Goal: Transaction & Acquisition: Purchase product/service

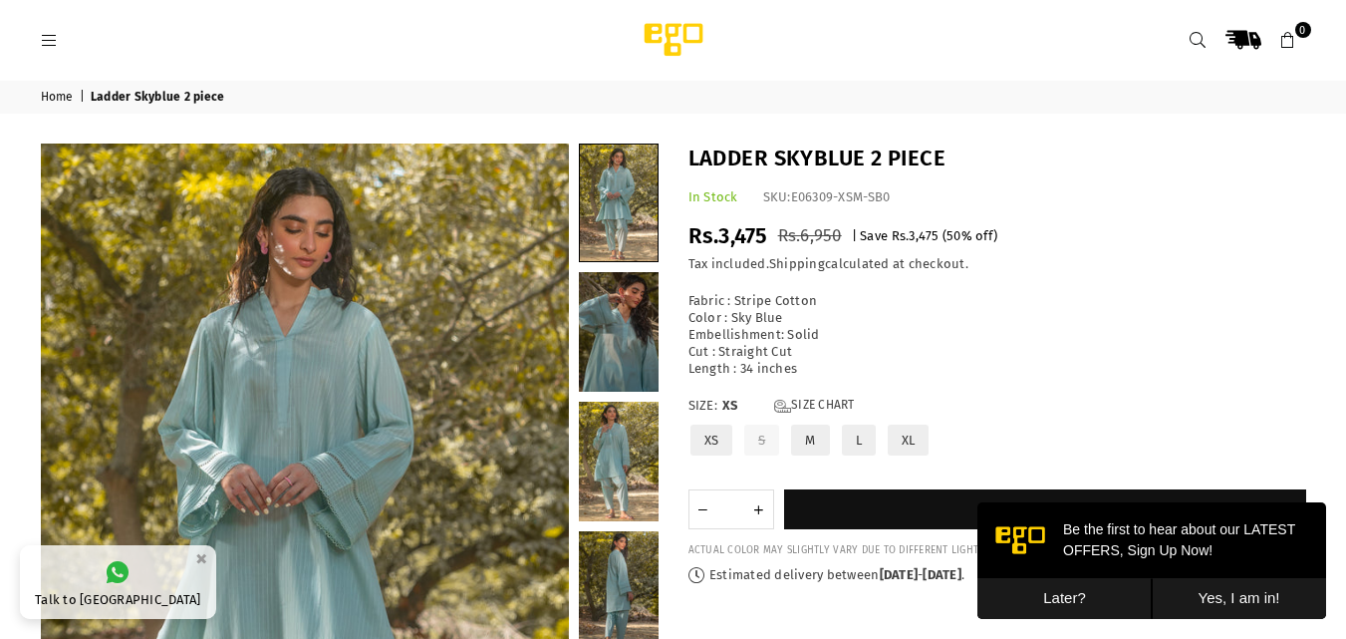
scroll to position [608, 0]
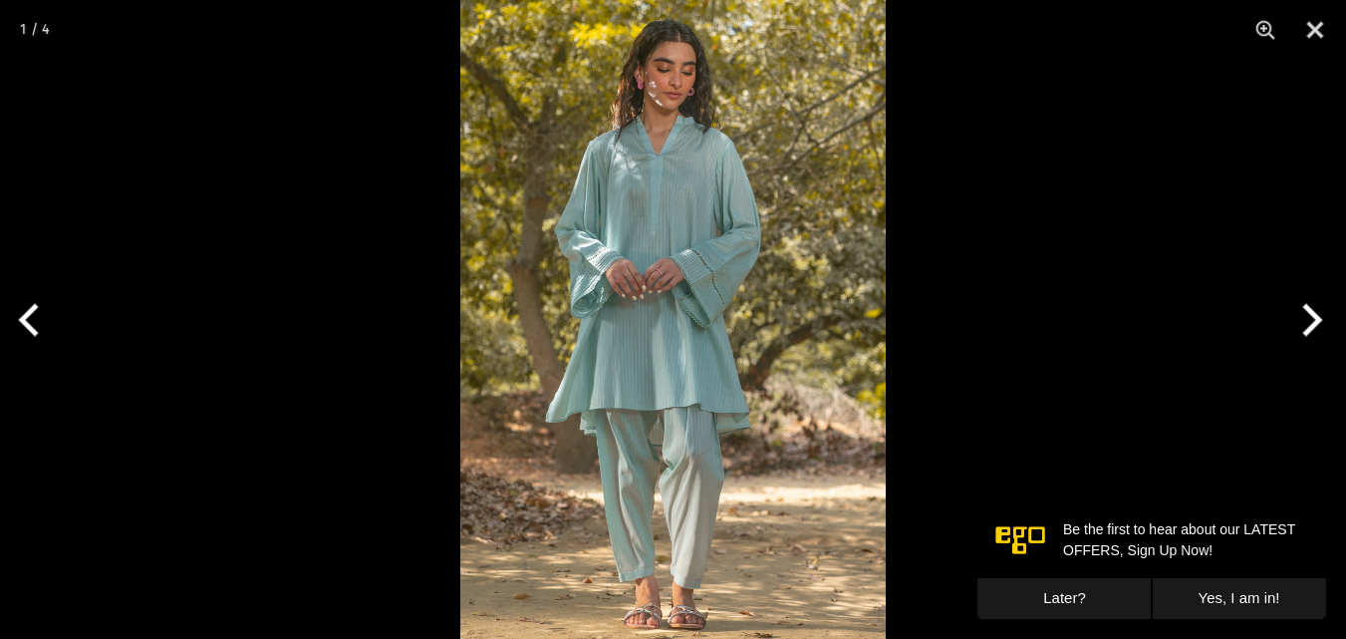
click at [654, 236] on img at bounding box center [672, 319] width 425 height 639
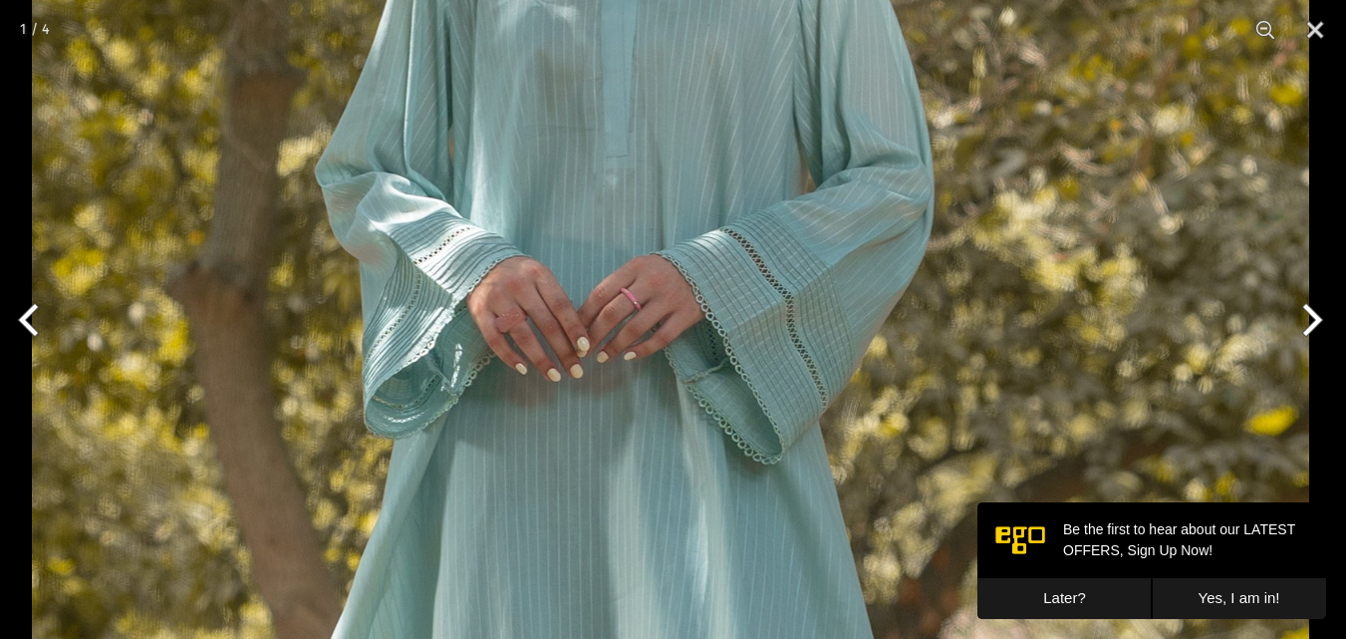
click at [645, 184] on img at bounding box center [670, 440] width 1277 height 1916
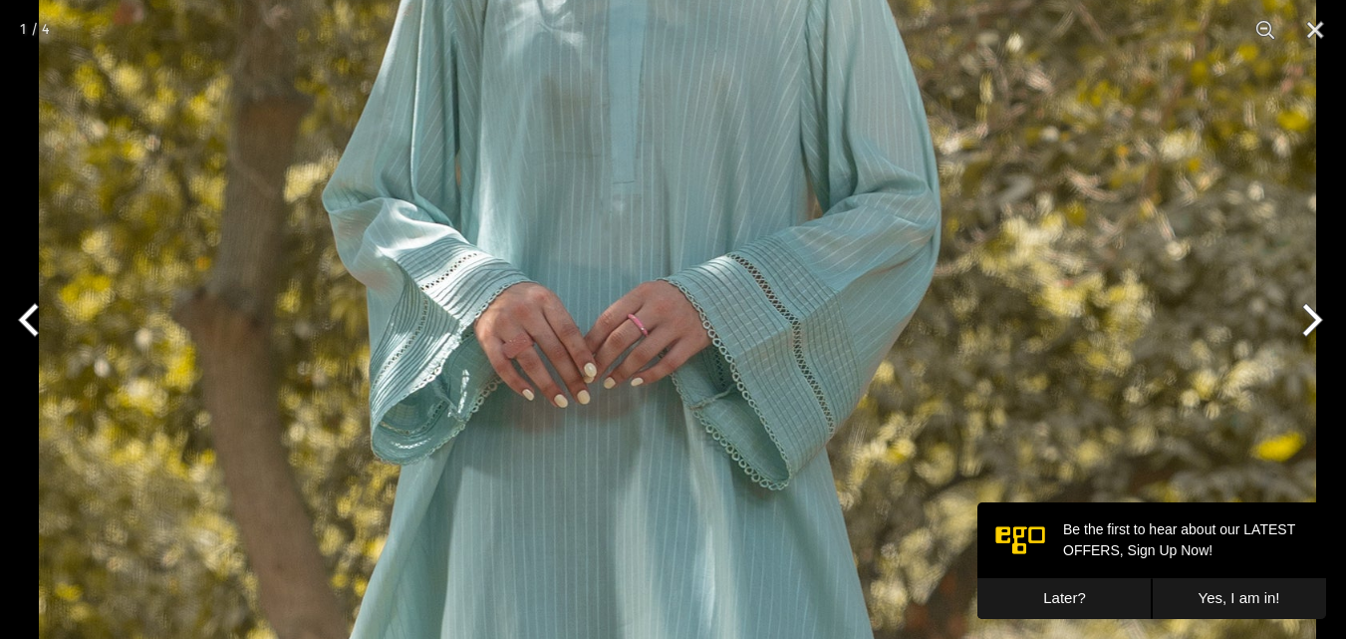
click at [639, 354] on img at bounding box center [677, 466] width 1277 height 1916
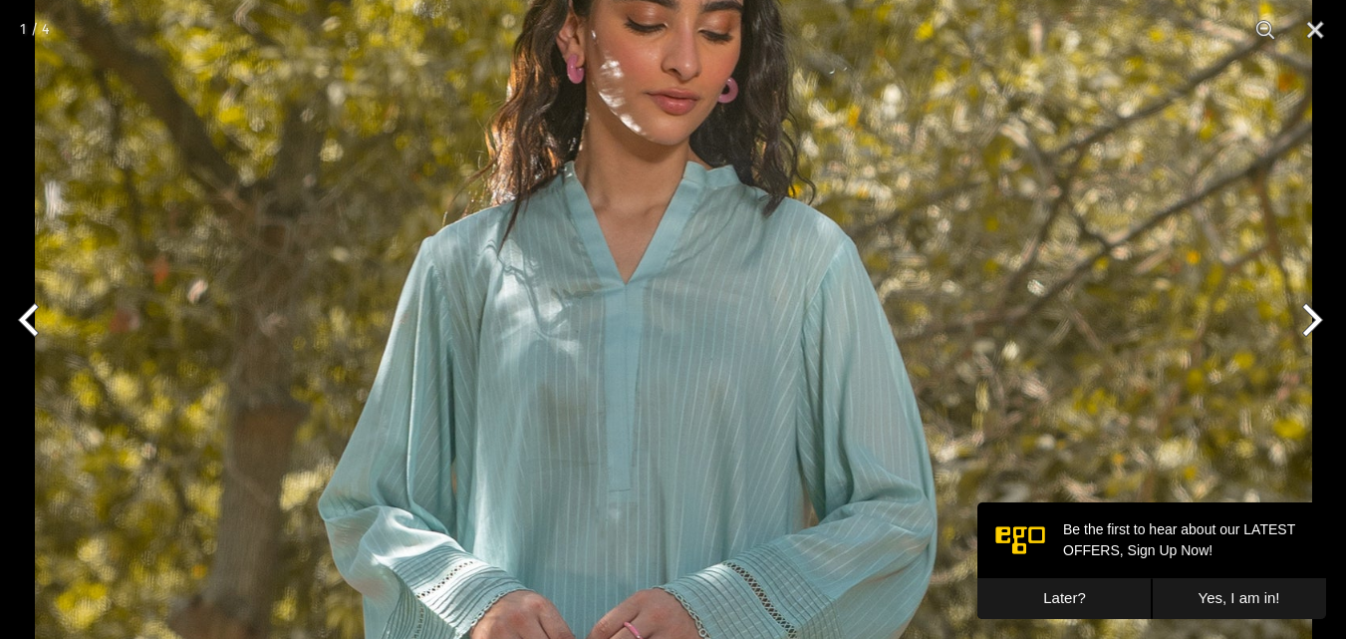
click at [1297, 314] on button "Next" at bounding box center [1308, 320] width 75 height 100
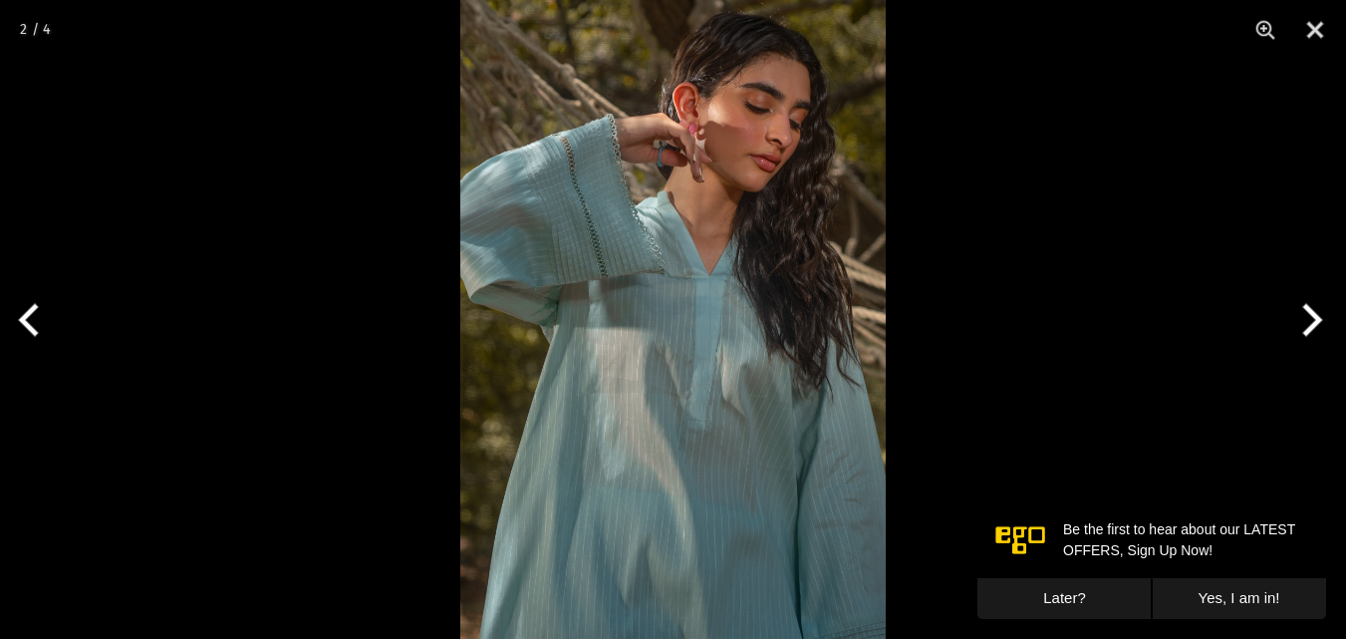
click at [681, 304] on img at bounding box center [672, 319] width 425 height 639
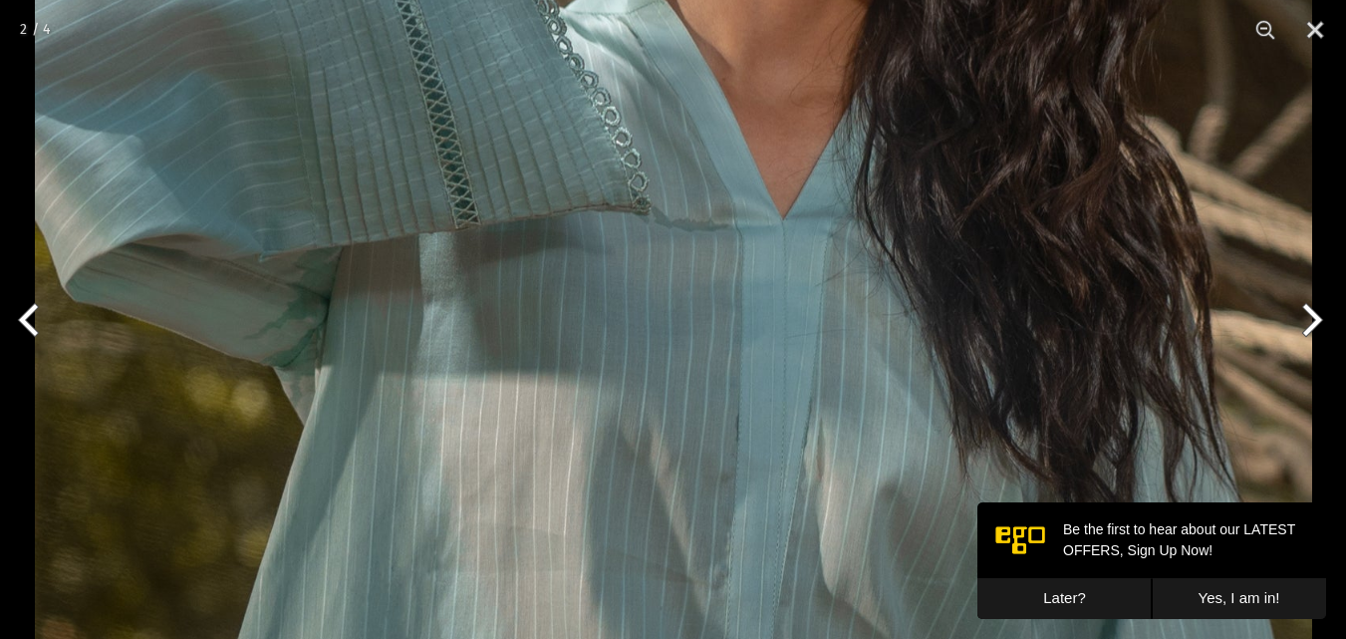
click at [681, 304] on img at bounding box center [673, 350] width 1277 height 1916
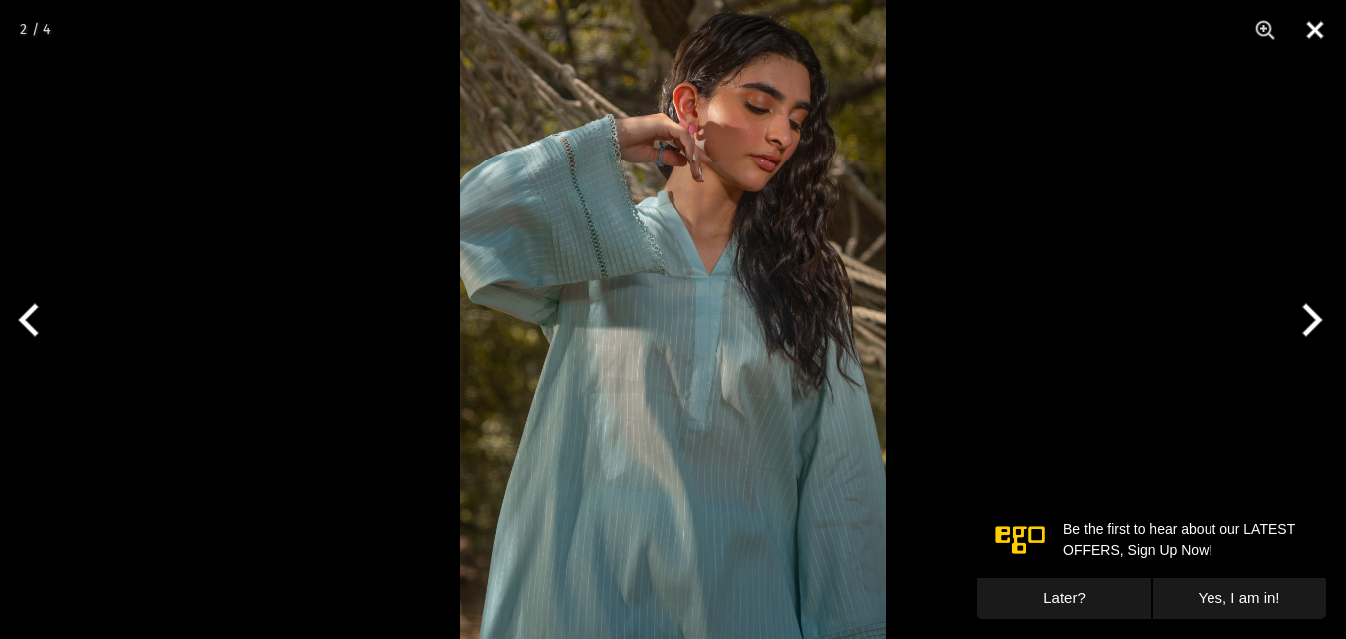
click at [1321, 34] on button "Close" at bounding box center [1315, 30] width 50 height 60
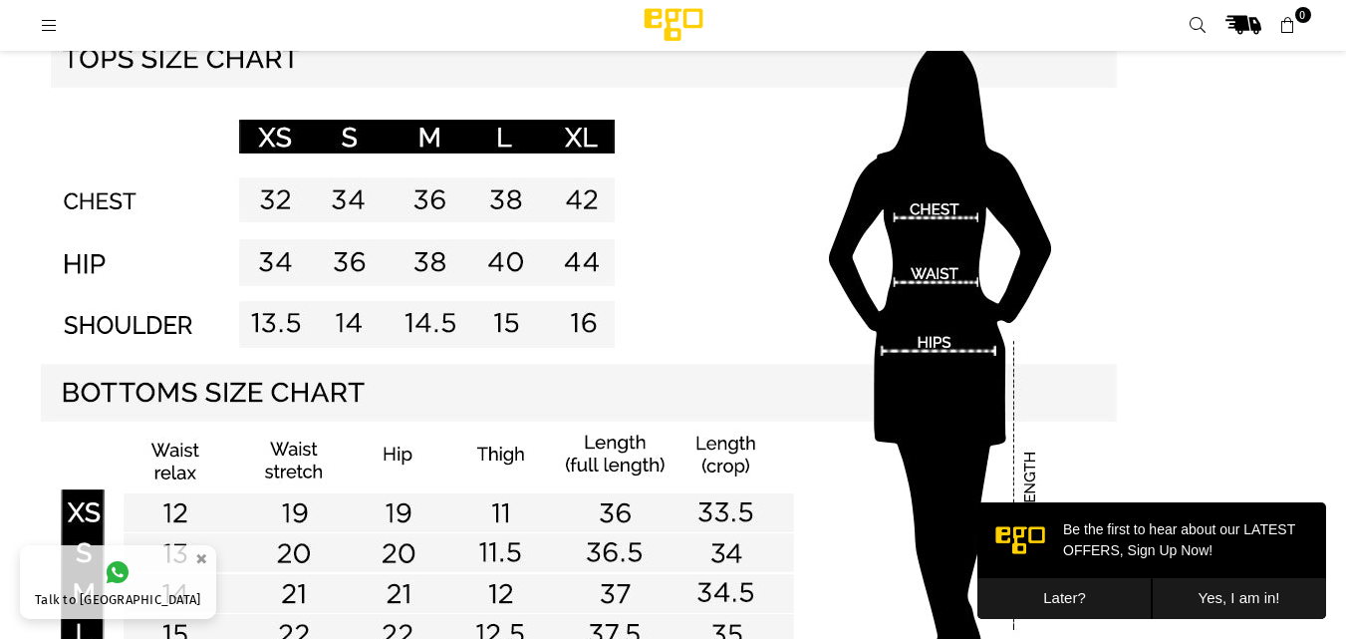
scroll to position [1724, 0]
